Goal: Transaction & Acquisition: Purchase product/service

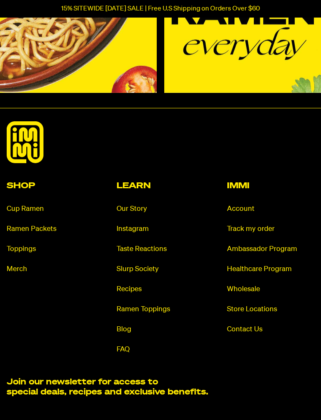
scroll to position [4147, 0]
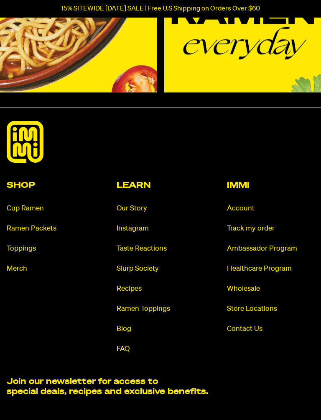
click at [23, 264] on link "Merch" at bounding box center [50, 269] width 87 height 10
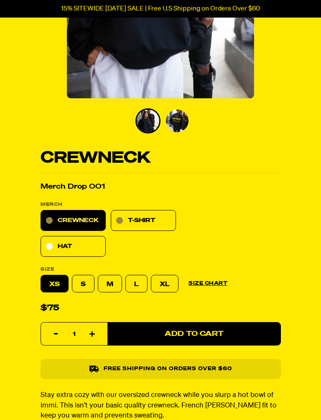
scroll to position [251, 0]
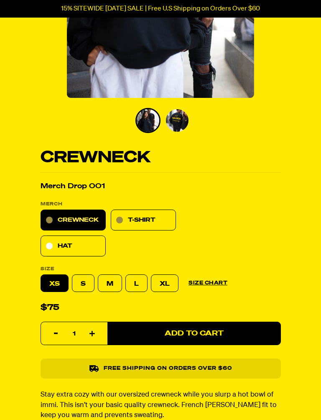
select select "subscription frequency"
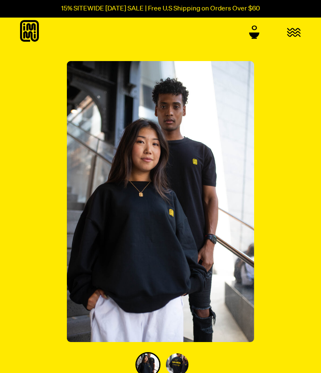
scroll to position [0, 0]
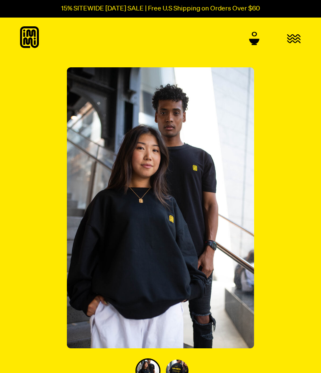
click at [32, 38] on icon at bounding box center [29, 37] width 19 height 22
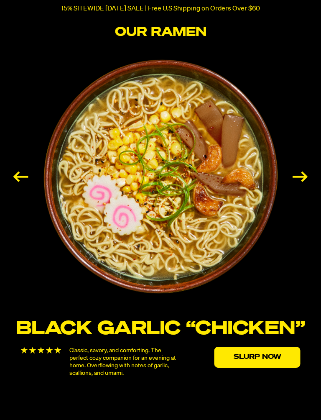
scroll to position [1177, 0]
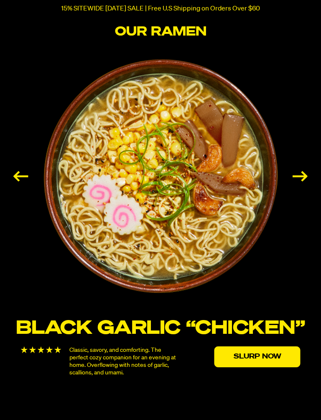
click at [303, 174] on div "Next slide" at bounding box center [300, 176] width 15 height 10
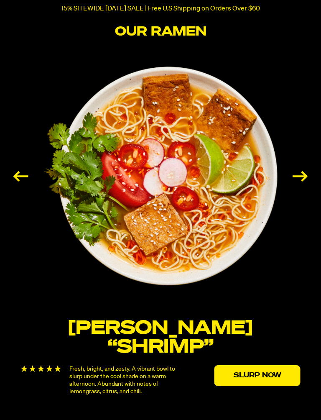
click at [301, 178] on div "Next slide" at bounding box center [300, 176] width 15 height 10
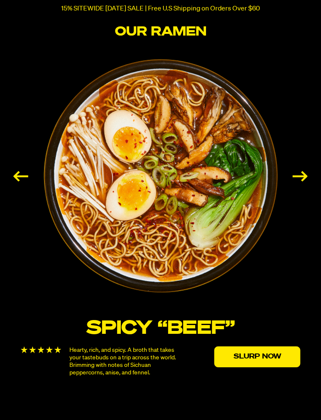
click at [302, 176] on div "Next slide" at bounding box center [300, 176] width 15 height 10
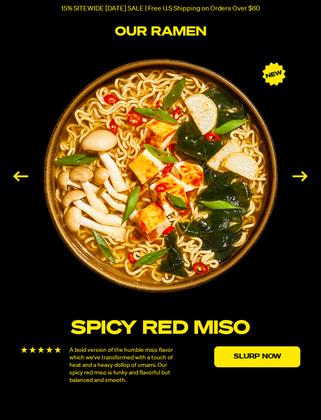
click at [303, 177] on div "Next slide" at bounding box center [300, 176] width 15 height 10
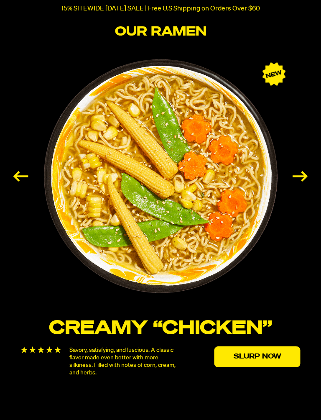
click at [304, 177] on div "Next slide" at bounding box center [300, 176] width 15 height 10
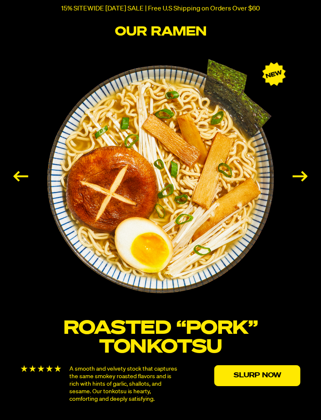
click at [23, 171] on div "Previous slide" at bounding box center [20, 176] width 15 height 10
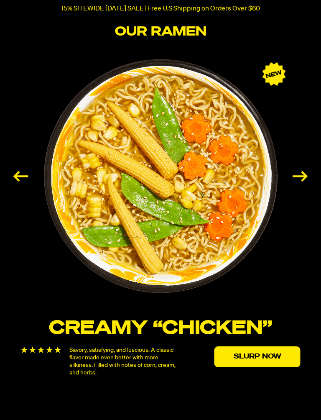
click at [274, 357] on link "Slurp Now" at bounding box center [258, 356] width 86 height 21
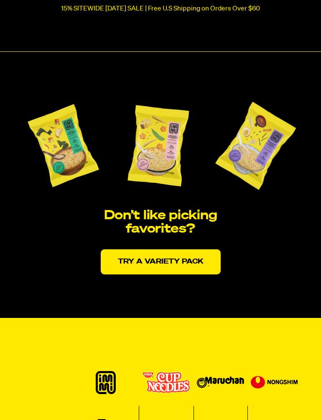
scroll to position [1571, 0]
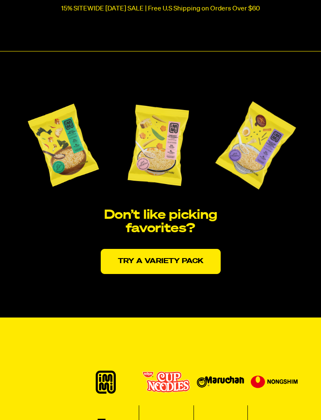
click at [195, 258] on link "Try a variety pack" at bounding box center [161, 261] width 120 height 25
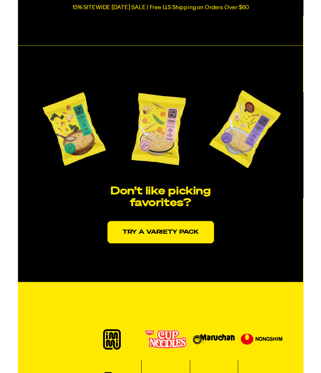
scroll to position [1594, 0]
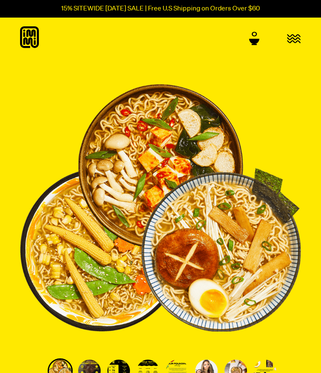
click at [294, 41] on icon "button" at bounding box center [293, 39] width 13 height 8
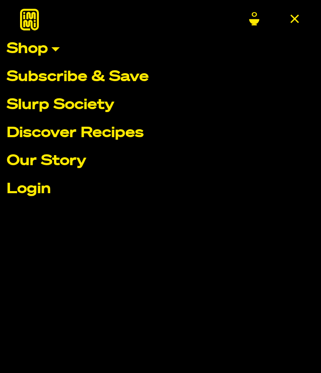
click at [56, 51] on link "Shop" at bounding box center [161, 49] width 308 height 15
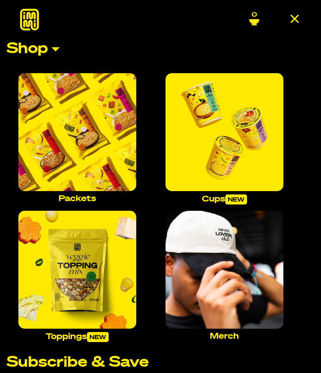
click at [83, 141] on img "Main navigation" at bounding box center [77, 132] width 118 height 118
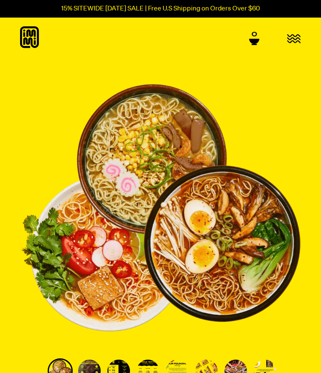
click at [293, 39] on icon "button" at bounding box center [294, 39] width 14 height 10
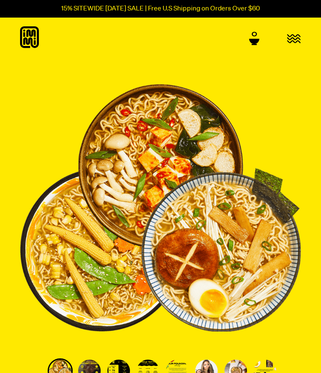
click at [297, 37] on icon "menu" at bounding box center [294, 39] width 14 height 10
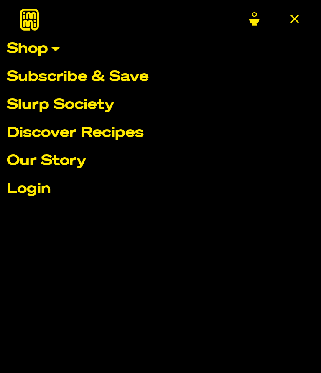
click at [61, 46] on link "Shop" at bounding box center [161, 49] width 308 height 15
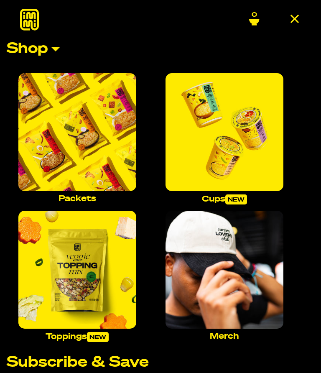
click at [74, 128] on img "Main navigation" at bounding box center [77, 132] width 118 height 118
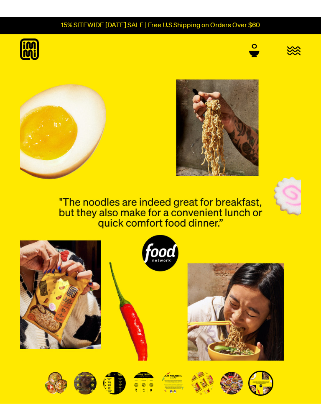
scroll to position [139, 0]
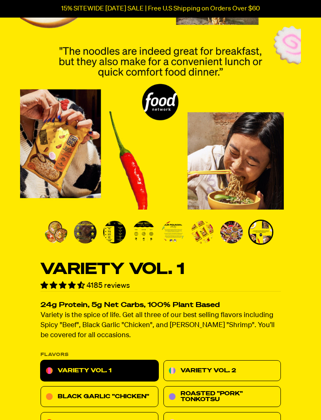
click at [87, 225] on img "Go to slide 2" at bounding box center [85, 232] width 23 height 23
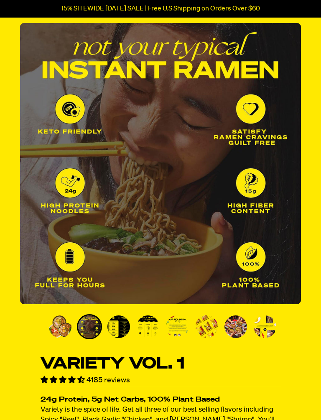
scroll to position [43, 0]
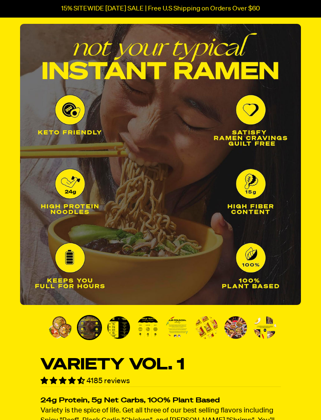
click at [122, 326] on img "Go to slide 3" at bounding box center [118, 327] width 23 height 23
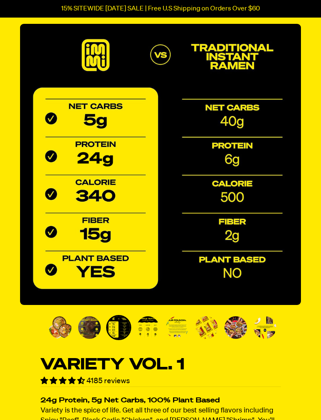
click at [150, 325] on img "Go to slide 4" at bounding box center [148, 327] width 23 height 23
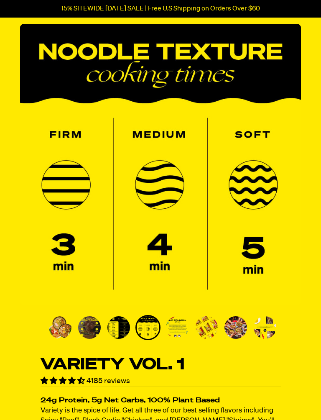
click at [177, 323] on img "Go to slide 5" at bounding box center [177, 327] width 23 height 23
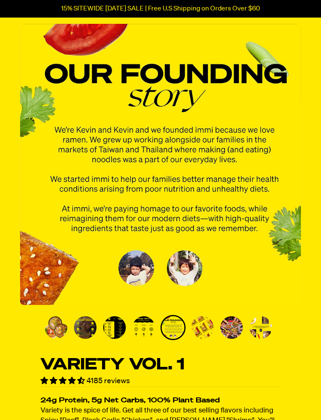
click at [202, 328] on img "Go to slide 6" at bounding box center [202, 327] width 23 height 23
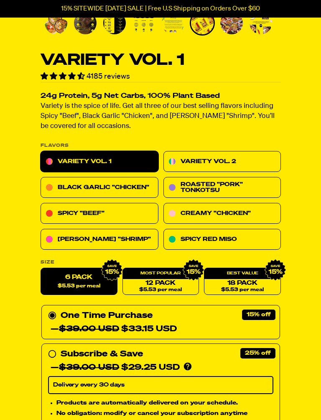
scroll to position [348, 0]
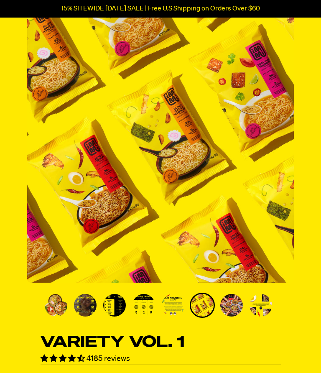
click at [237, 303] on img "Go to slide 7" at bounding box center [231, 305] width 23 height 23
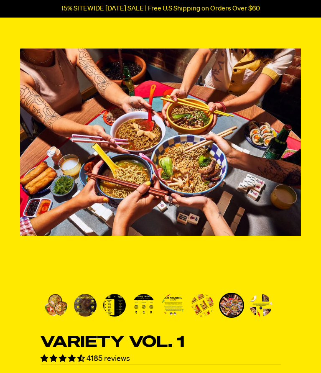
scroll to position [66, 0]
click at [262, 307] on img "Go to slide 8" at bounding box center [261, 305] width 23 height 23
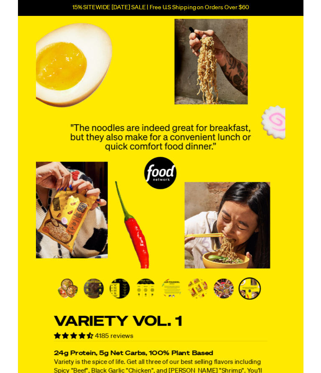
scroll to position [0, 0]
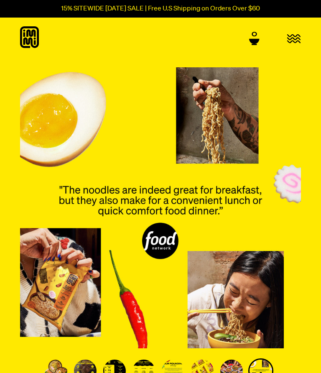
click at [296, 38] on icon "button" at bounding box center [294, 39] width 14 height 10
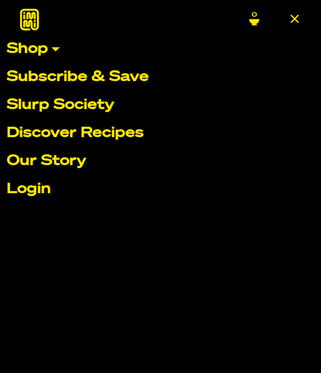
click at [58, 49] on link "Shop" at bounding box center [161, 49] width 308 height 15
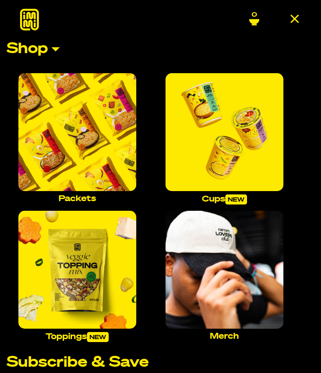
click at [236, 146] on img "Main navigation" at bounding box center [225, 132] width 118 height 118
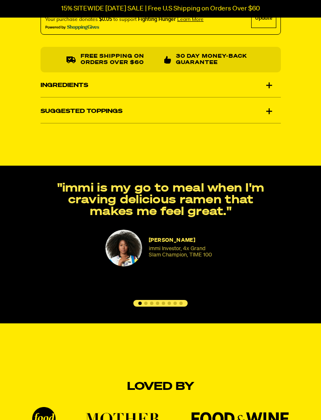
scroll to position [741, 0]
